Goal: Task Accomplishment & Management: Complete application form

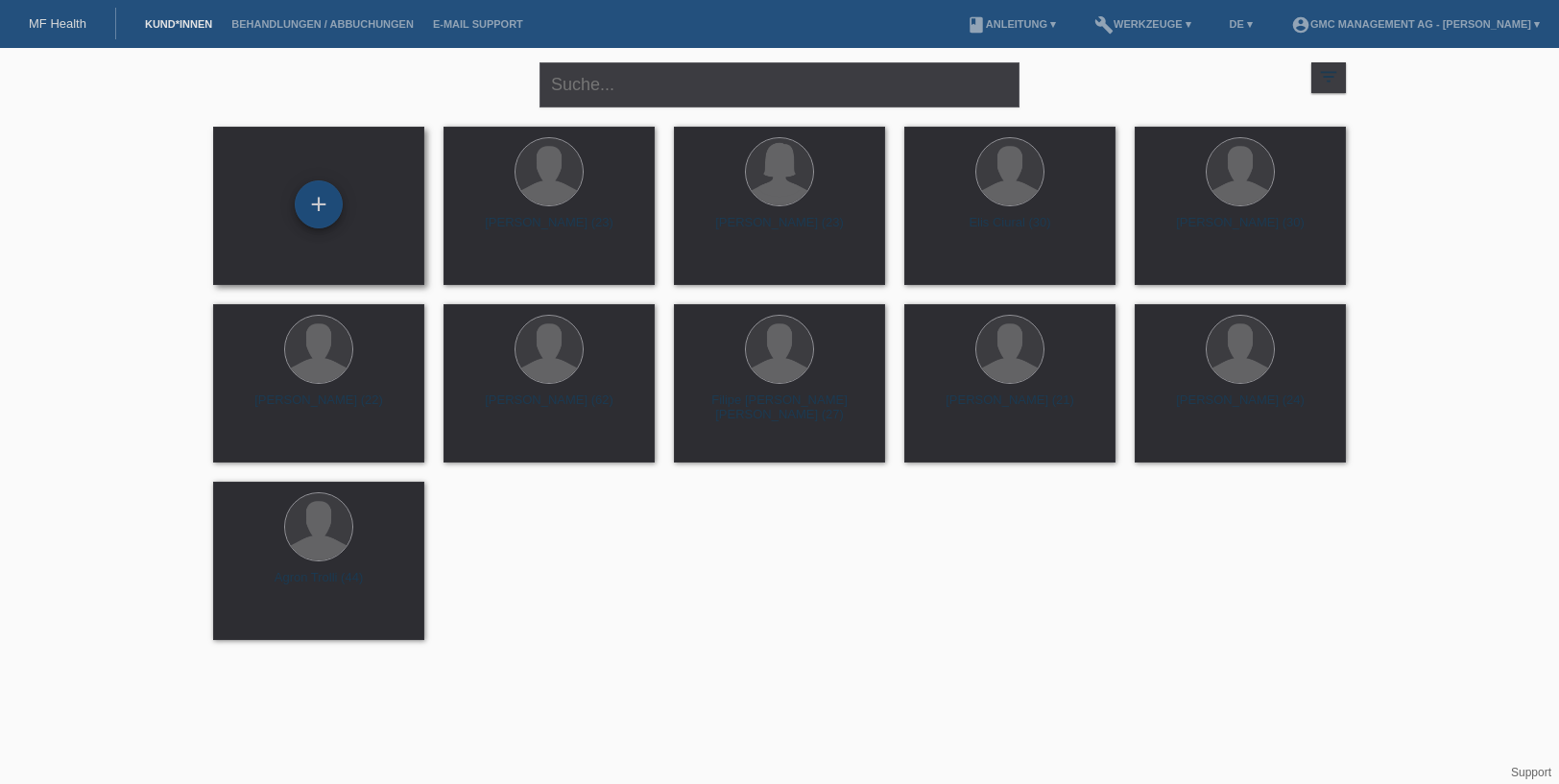
click at [340, 206] on div "+" at bounding box center [318, 204] width 46 height 33
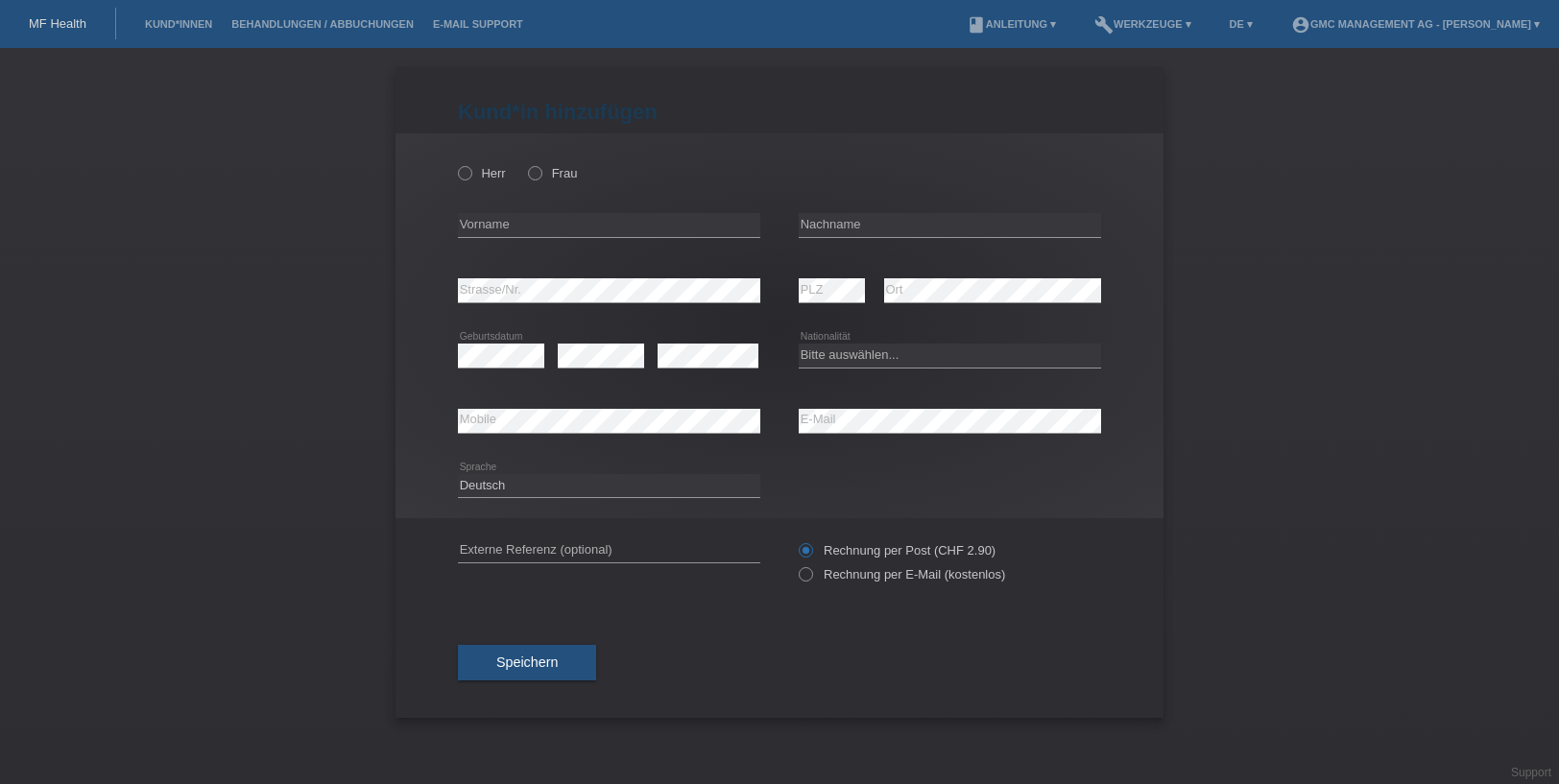
click at [465, 183] on div "Herr Frau" at bounding box center [609, 173] width 302 height 39
click at [455, 164] on icon at bounding box center [455, 164] width 0 height 0
click at [464, 178] on input "Herr" at bounding box center [464, 172] width 13 height 13
radio input "true"
click at [539, 226] on input "text" at bounding box center [609, 225] width 302 height 24
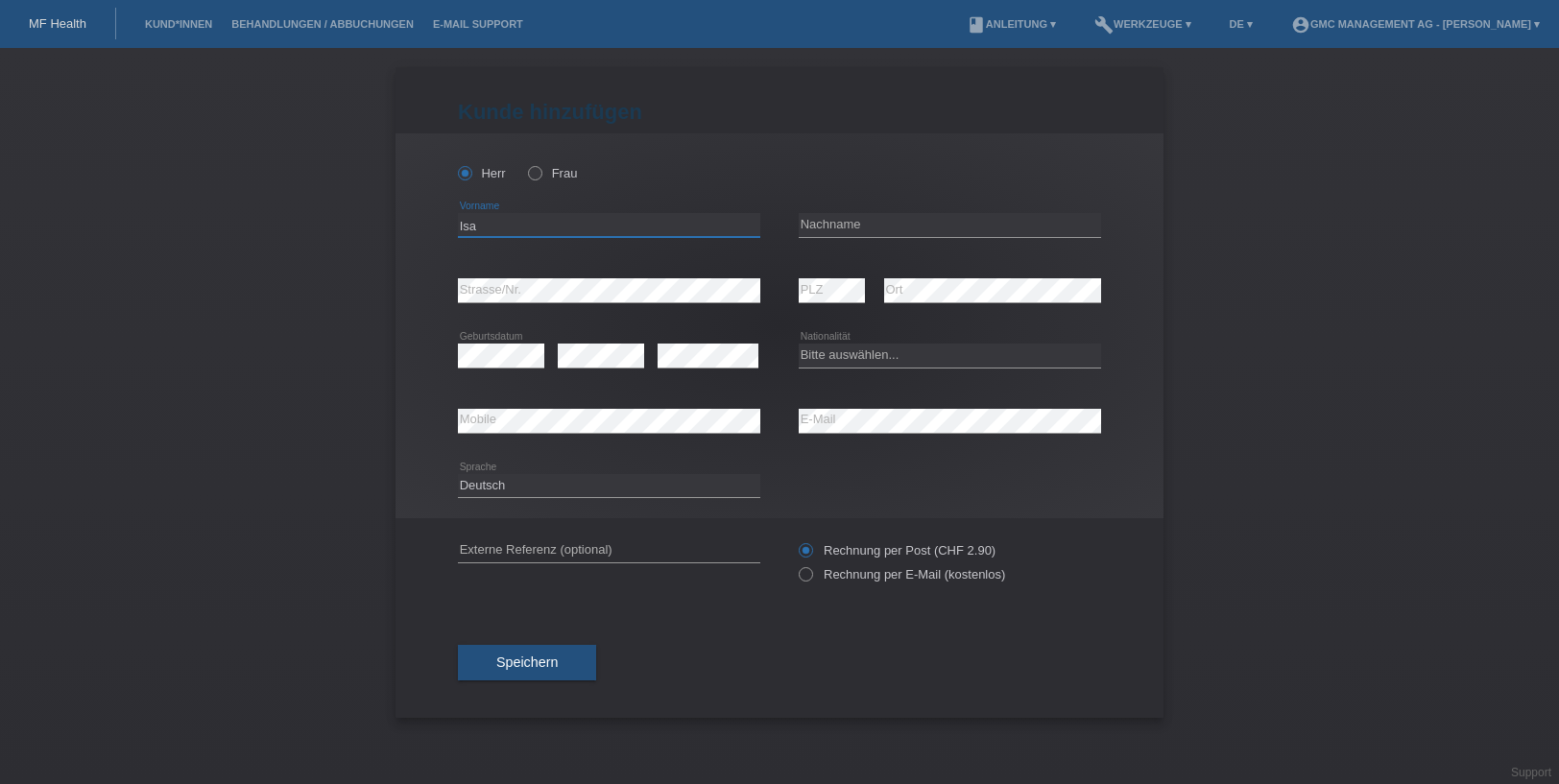
type input "Isa"
type input "Fejza"
click at [893, 352] on select "Bitte auswählen... Schweiz Deutschland Liechtenstein Österreich ------------ Af…" at bounding box center [949, 354] width 302 height 23
select select "CH"
click at [814, 579] on label "Rechnung per E-Mail (kostenlos)" at bounding box center [901, 574] width 207 height 14
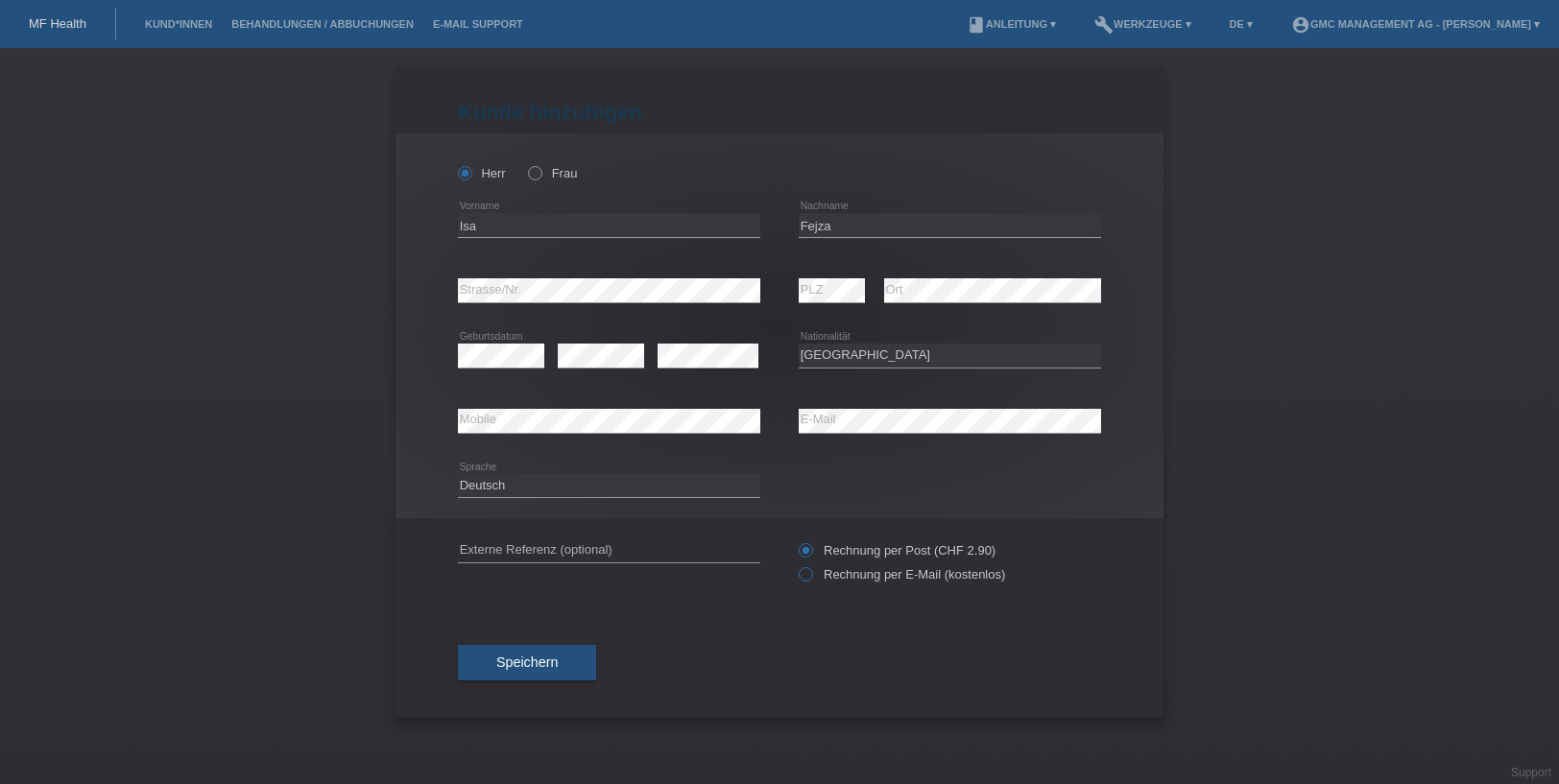
click at [811, 579] on input "Rechnung per E-Mail (kostenlos)" at bounding box center [804, 579] width 13 height 24
radio input "true"
click at [540, 553] on input "text" at bounding box center [609, 551] width 302 height 24
drag, startPoint x: 617, startPoint y: 553, endPoint x: 440, endPoint y: 553, distance: 177.0
click at [440, 553] on div "Kund*in hinzufügen Kunde hinzufügen Kundin hinzufügen Herr Frau Isa error Vorna…" at bounding box center [779, 392] width 768 height 650
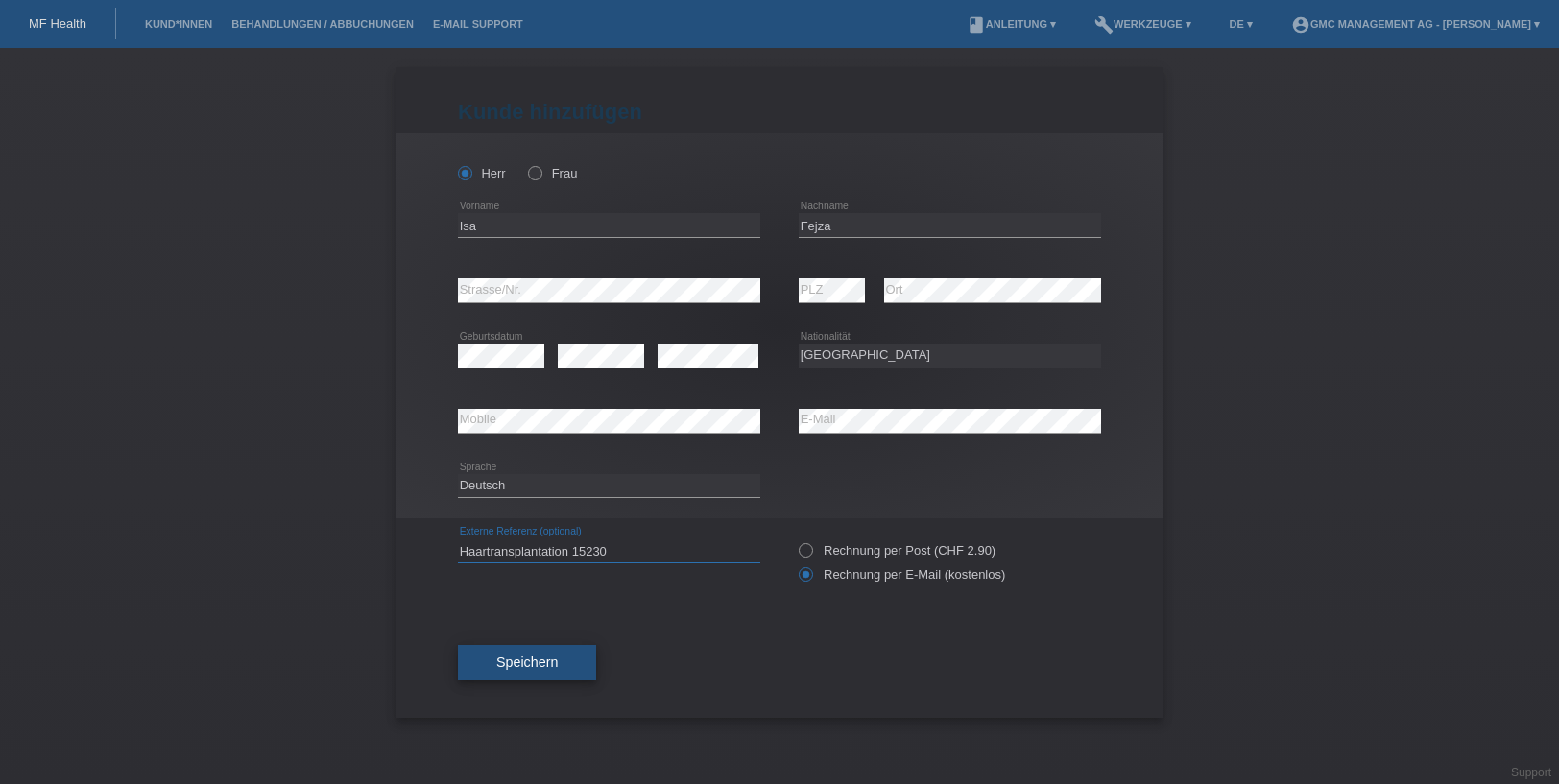
type input "Haartransplantation 15230"
click at [523, 663] on span "Speichern" at bounding box center [527, 661] width 62 height 15
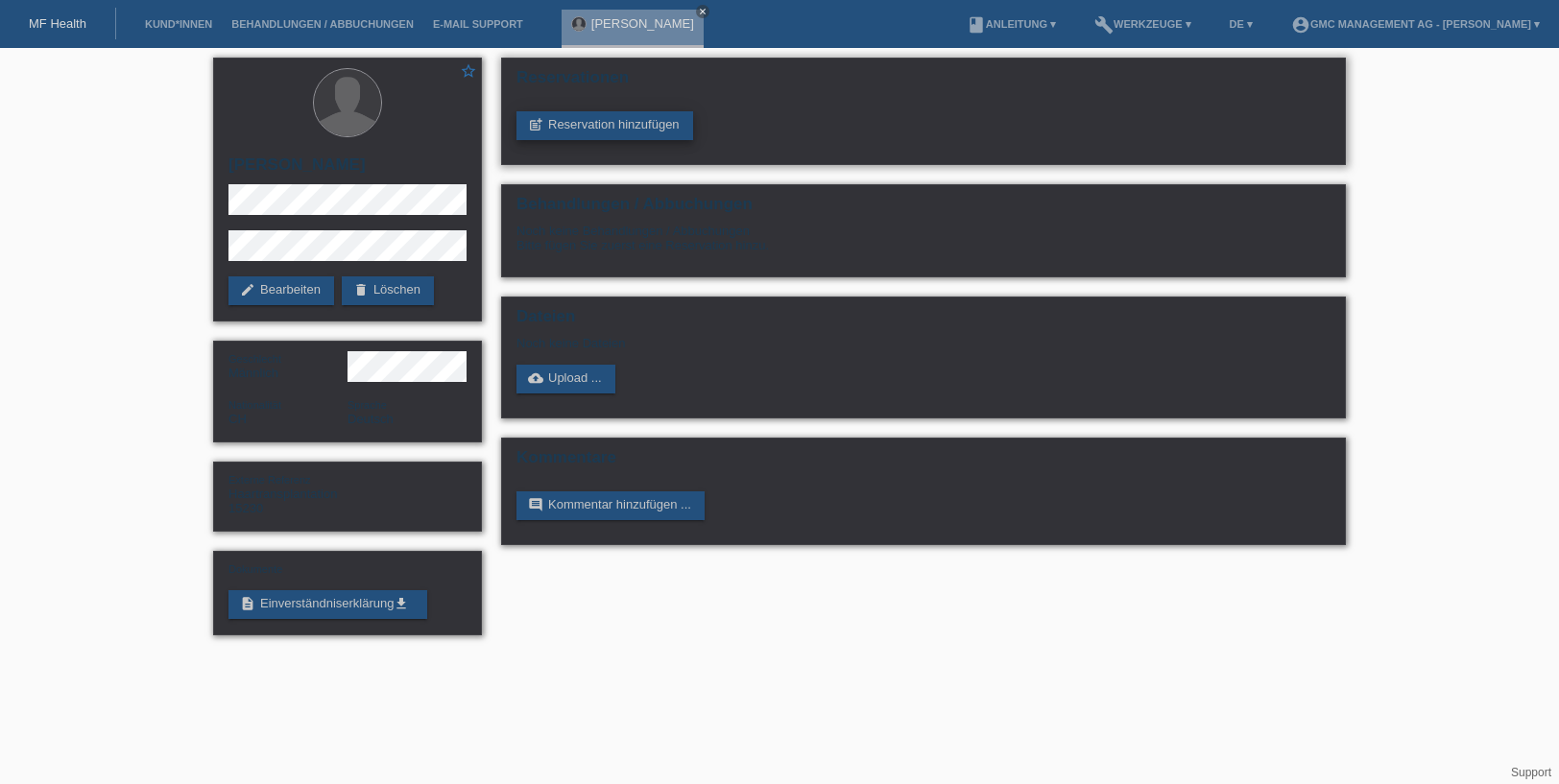
click at [619, 123] on link "post_add Reservation hinzufügen" at bounding box center [604, 126] width 177 height 29
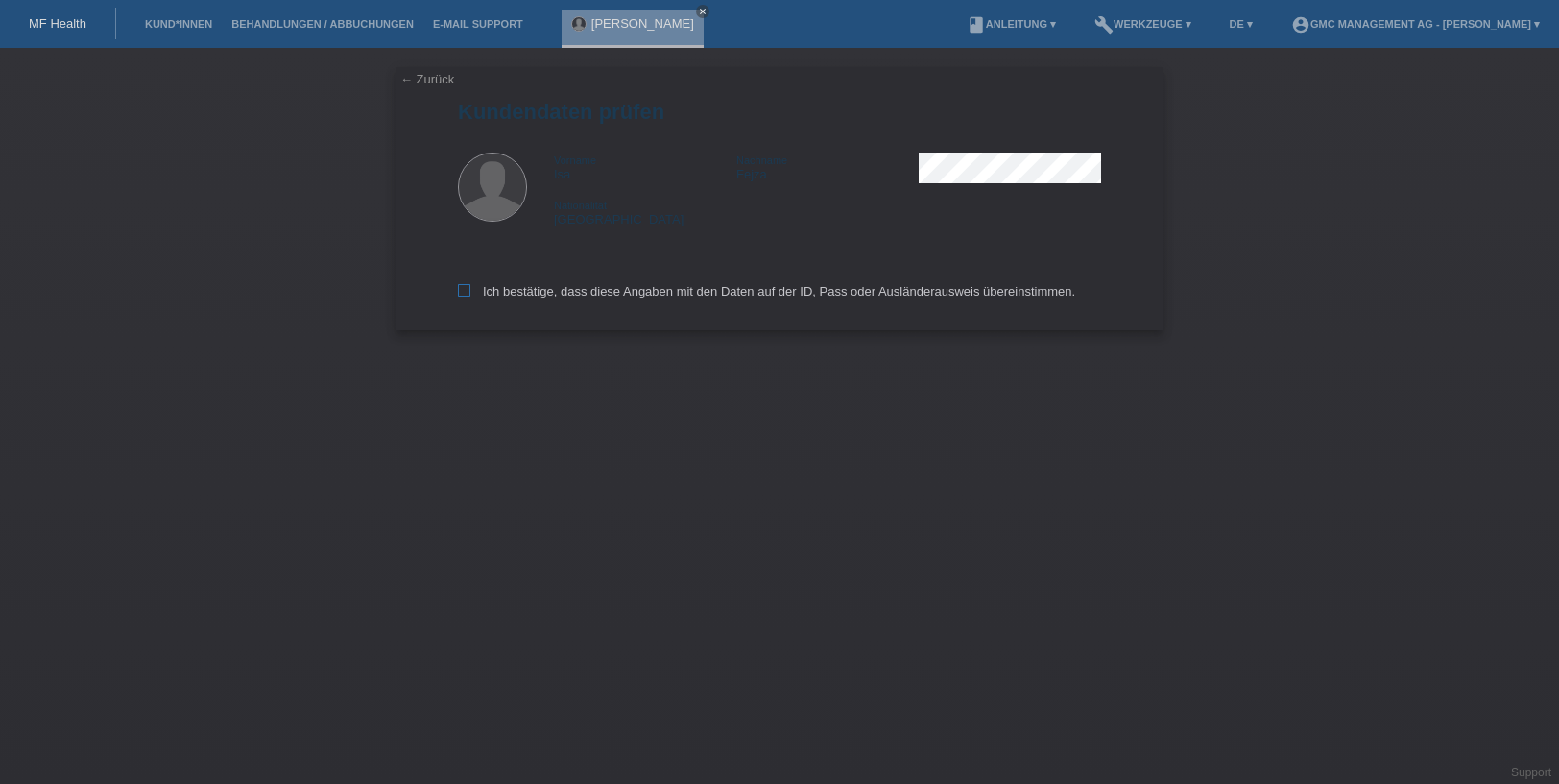
click at [467, 290] on icon at bounding box center [464, 290] width 13 height 13
click at [467, 290] on input "Ich bestätige, dass diese Angaben mit den Daten auf der ID, Pass oder Ausländer…" at bounding box center [464, 290] width 13 height 13
checkbox input "true"
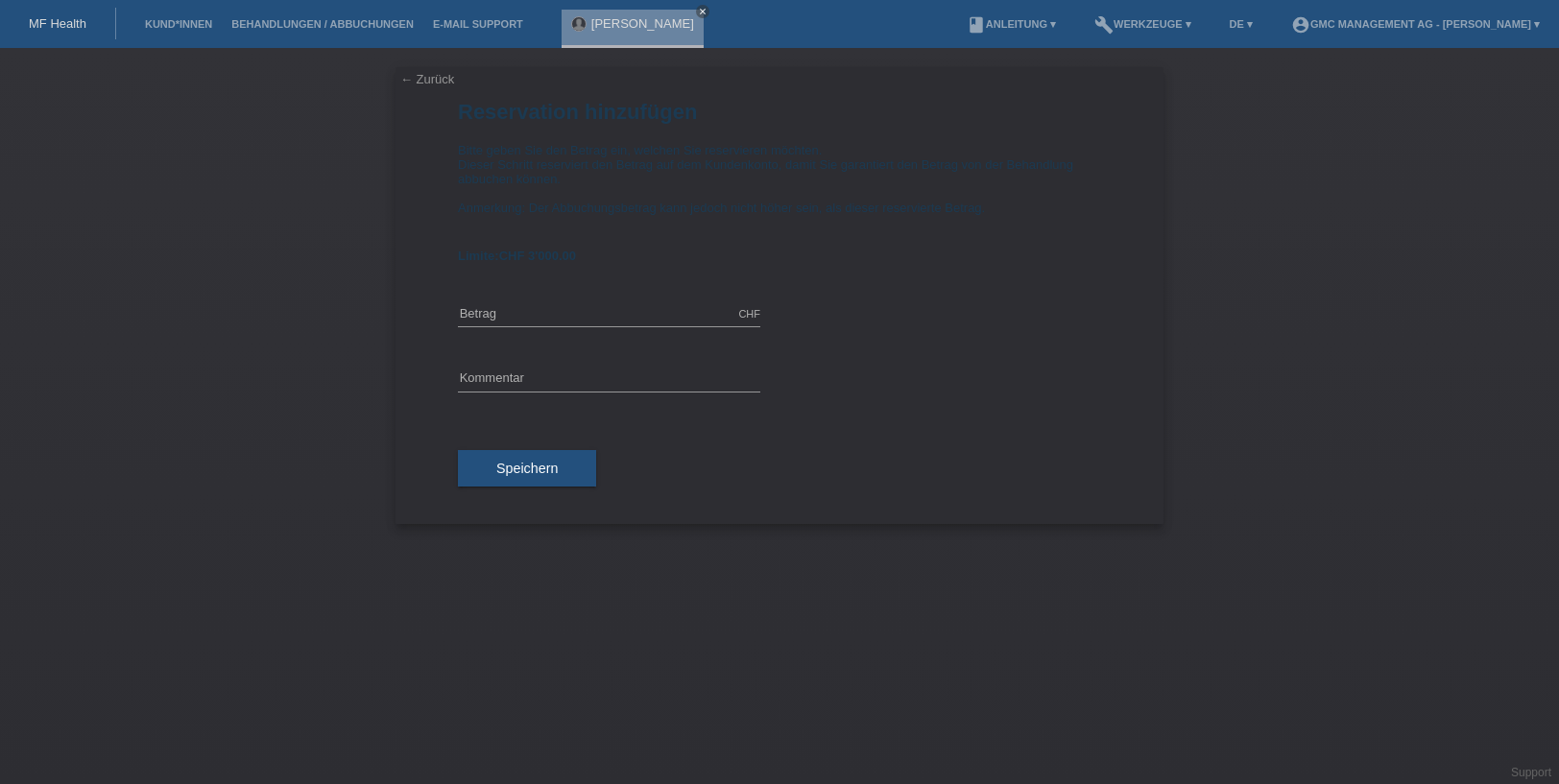
click at [544, 261] on span "CHF 3'000.00" at bounding box center [537, 255] width 77 height 14
click at [534, 310] on input "text" at bounding box center [609, 314] width 302 height 24
type input "3000.00"
click at [293, 460] on div "← Zurück Reservation hinzufügen Bitte geben Sie den Betrag ein, welchen Sie res…" at bounding box center [780, 416] width 1559 height 736
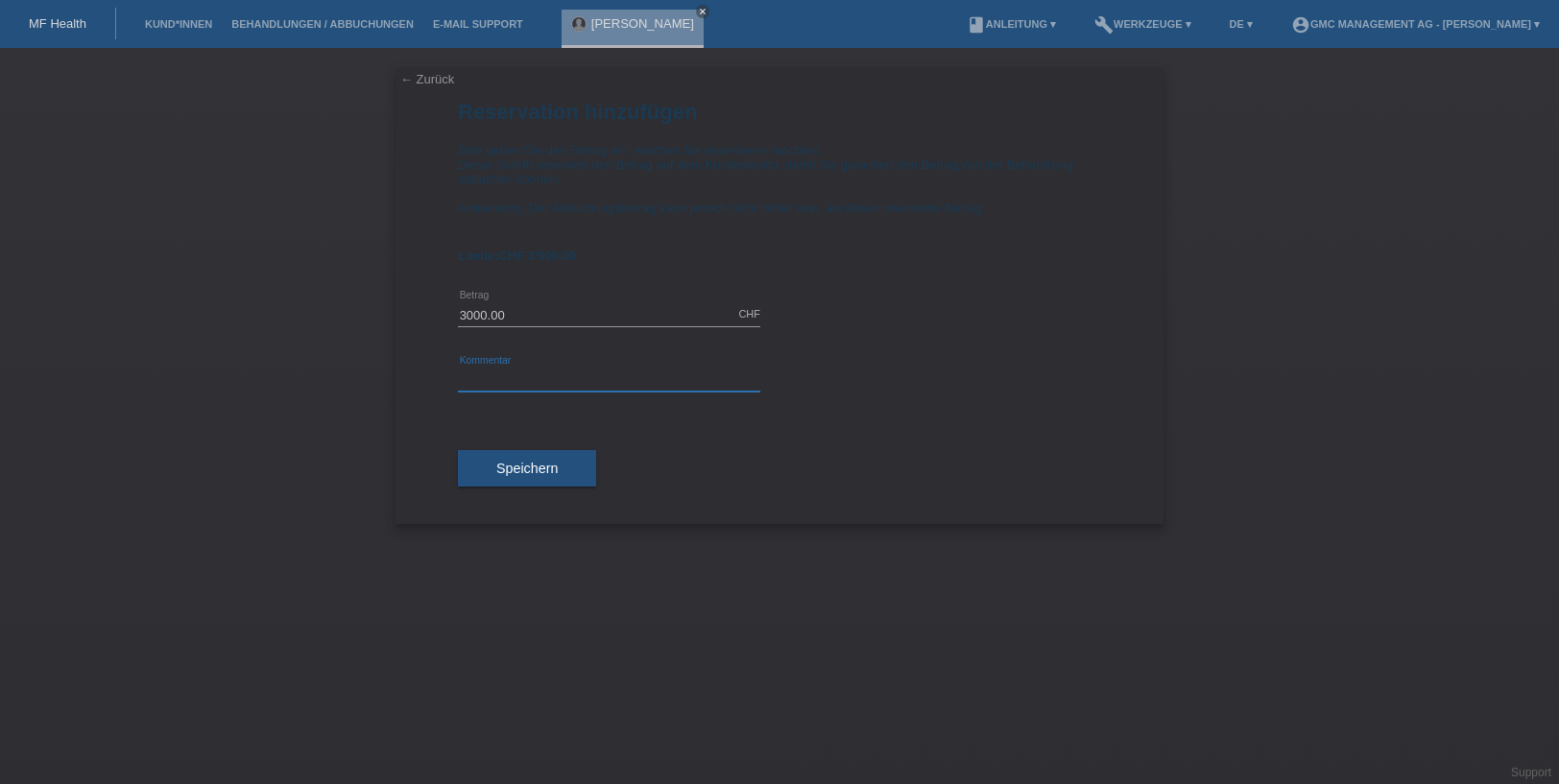
click at [513, 391] on input "text" at bounding box center [609, 379] width 302 height 24
paste input "Haartransplantation 15230"
type input "Haartransplantation 15230"
click at [539, 475] on span "Speichern" at bounding box center [527, 468] width 62 height 15
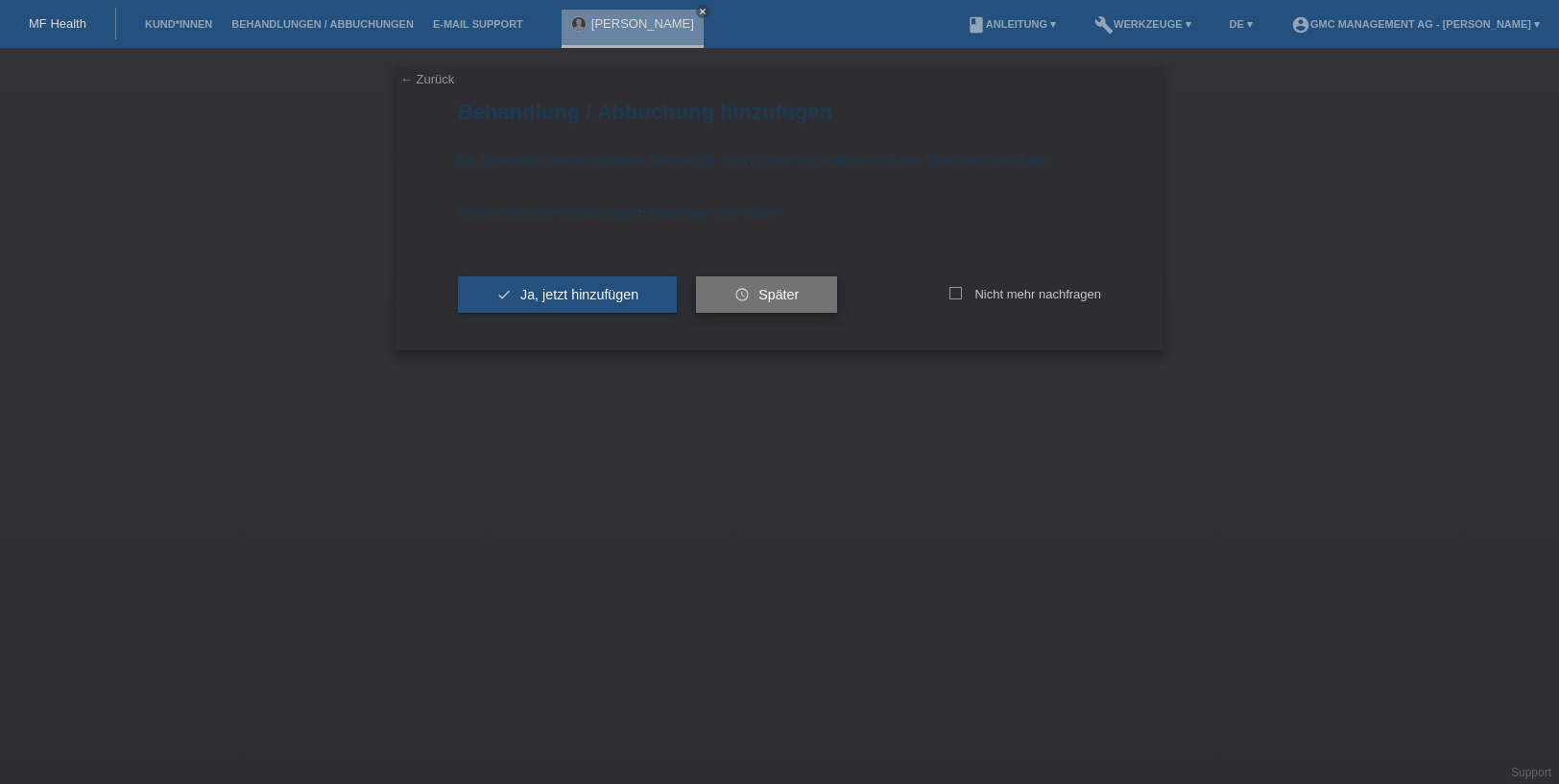
click at [774, 287] on button "schedule Später" at bounding box center [766, 294] width 141 height 37
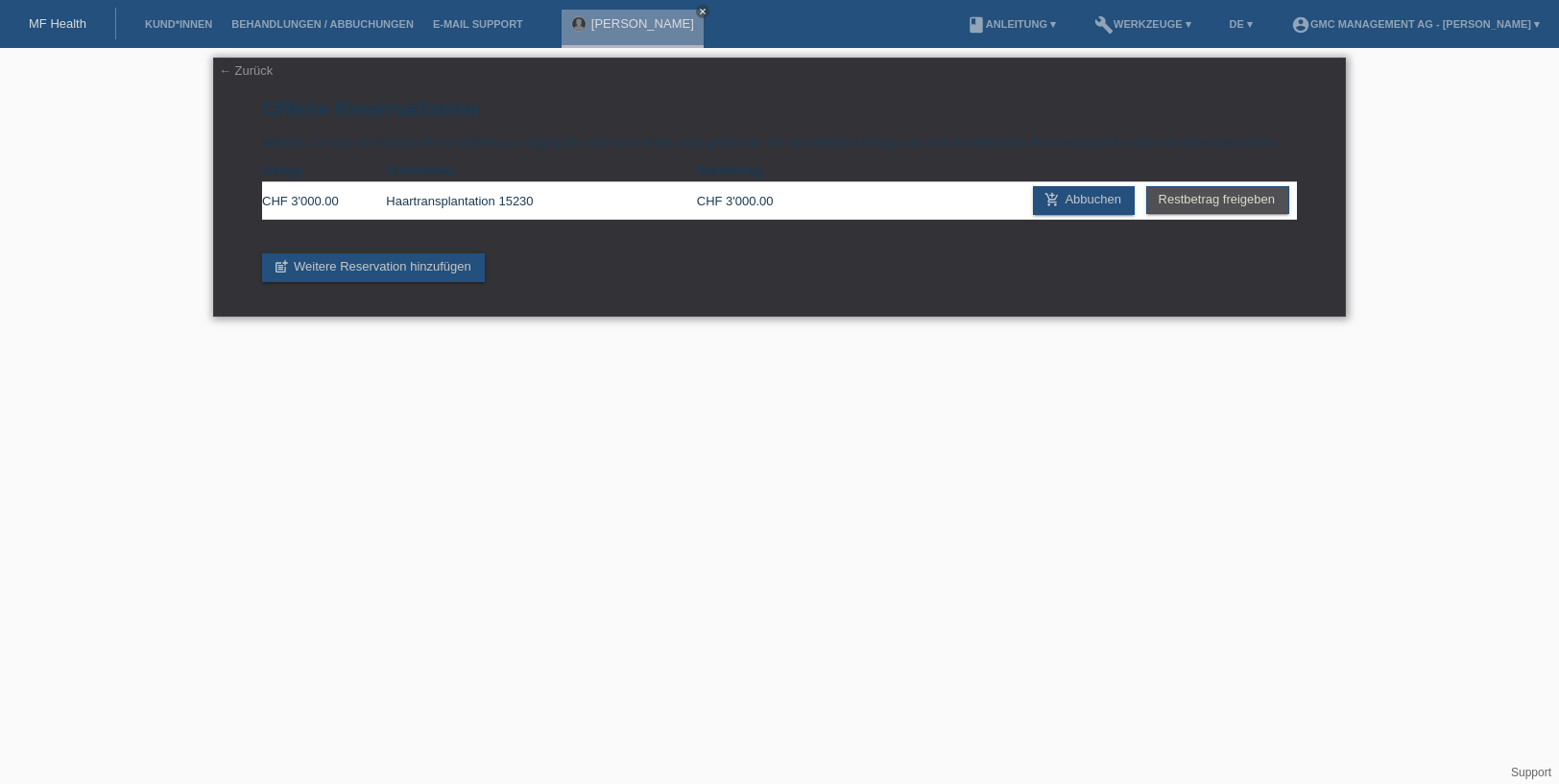
click at [250, 72] on link "← Zurück" at bounding box center [246, 70] width 54 height 14
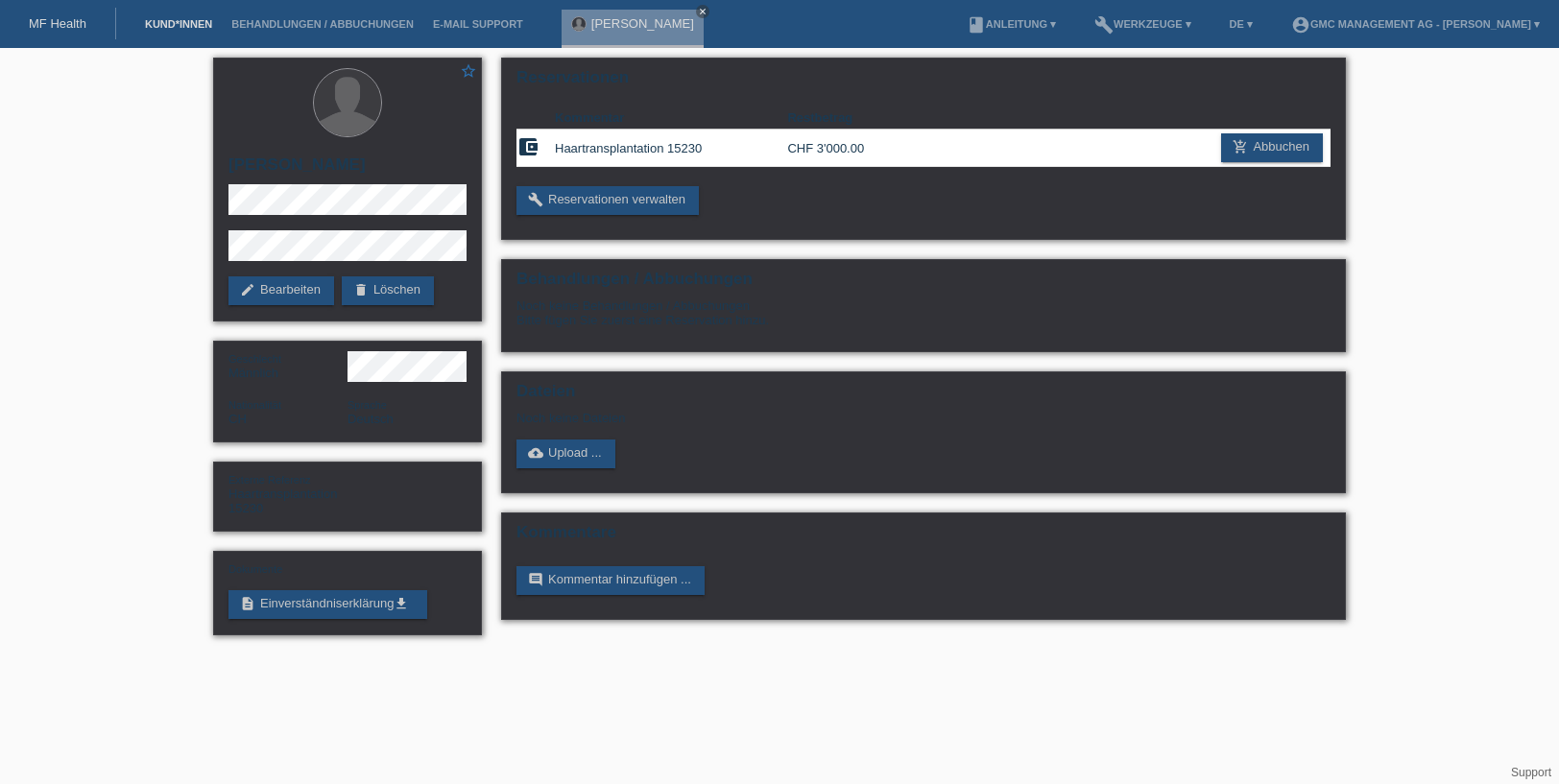
click at [207, 27] on link "Kund*innen" at bounding box center [179, 24] width 87 height 12
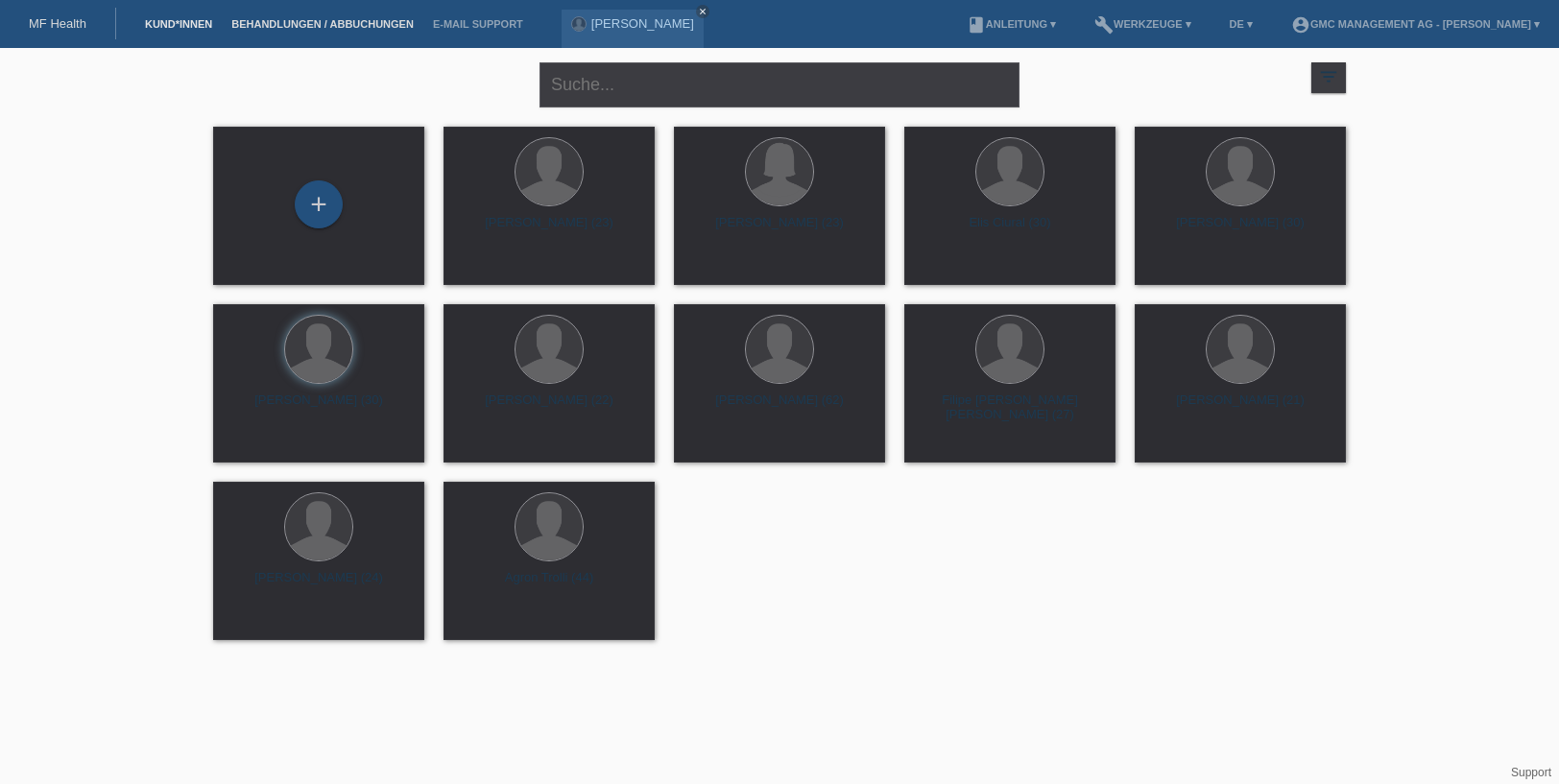
click at [368, 22] on link "Behandlungen / Abbuchungen" at bounding box center [322, 24] width 202 height 12
